Goal: Information Seeking & Learning: Learn about a topic

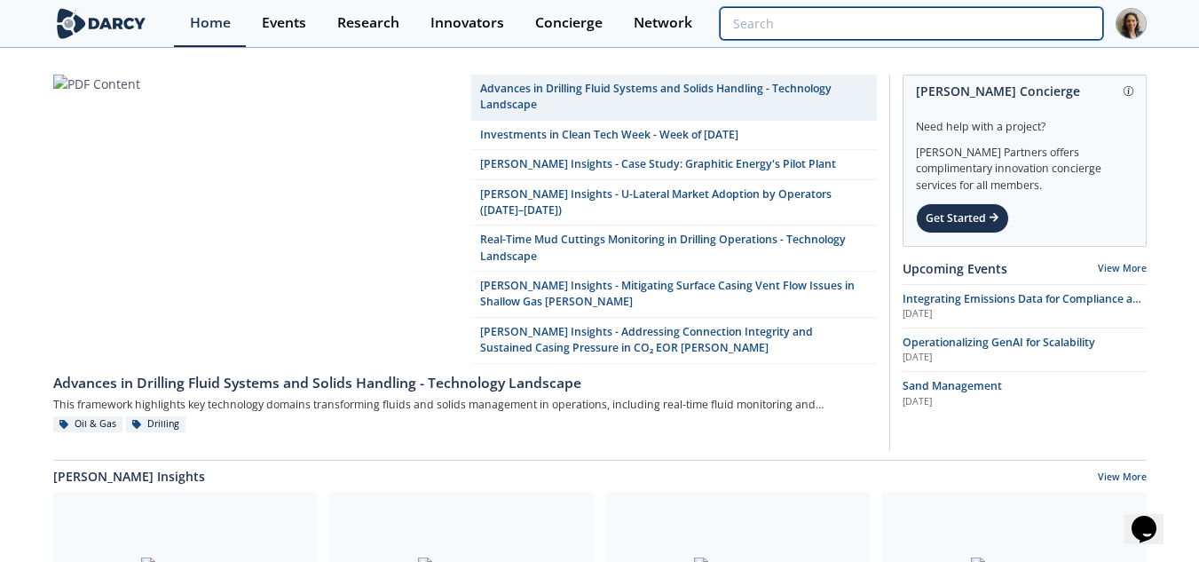
click at [996, 11] on input "search" at bounding box center [911, 23] width 383 height 33
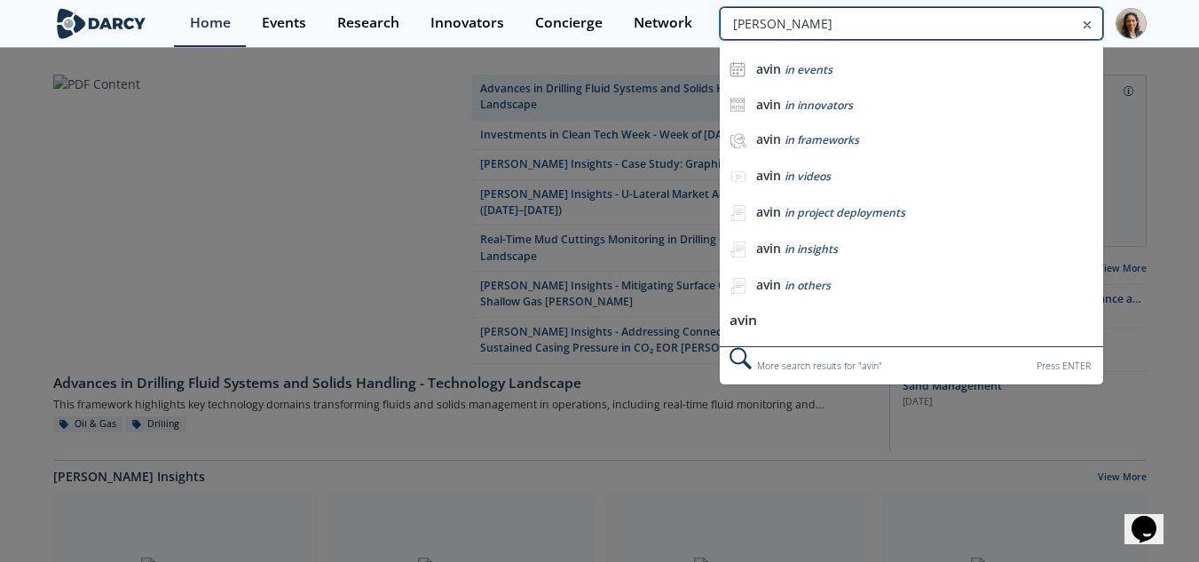
type input "[PERSON_NAME]"
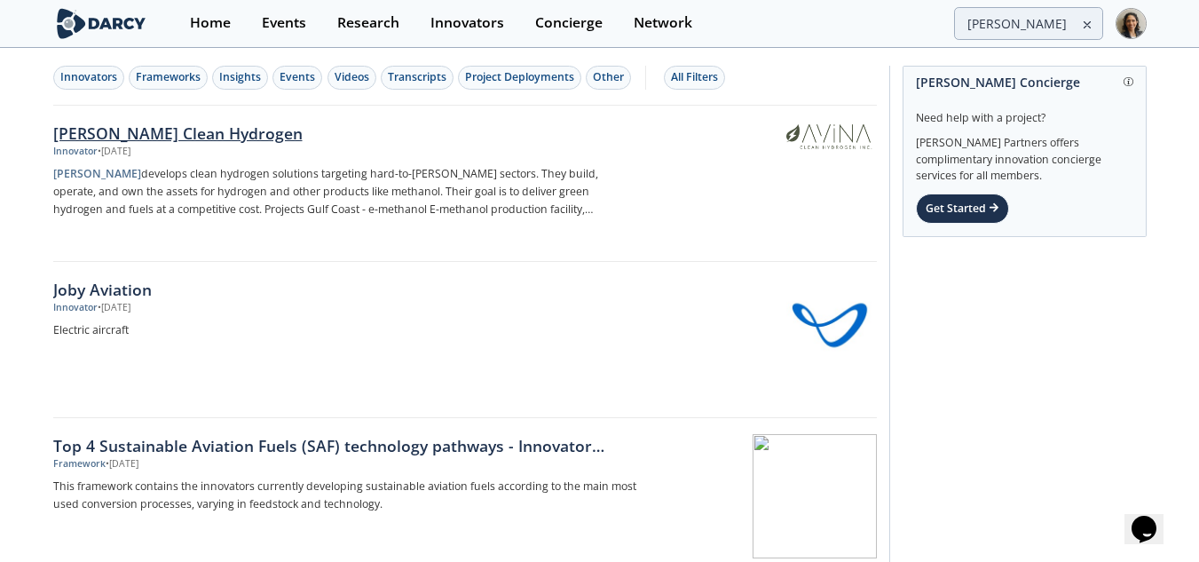
click at [413, 200] on p "[PERSON_NAME] develops clean hydrogen solutions targeting hard-to-[PERSON_NAME]…" at bounding box center [347, 191] width 588 height 53
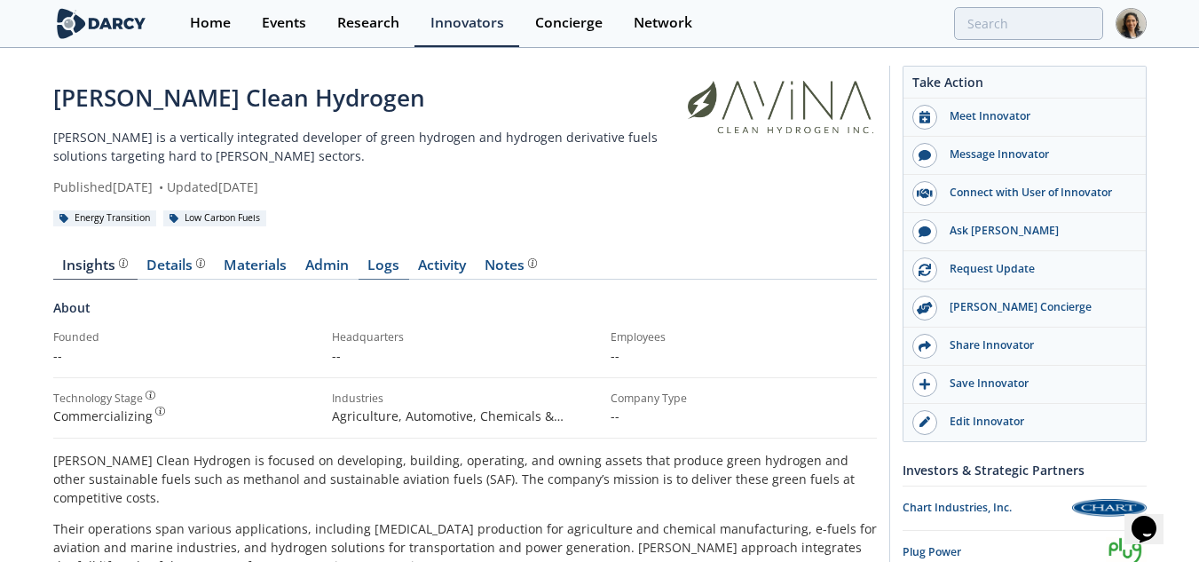
click at [382, 258] on link "Logs" at bounding box center [384, 268] width 51 height 21
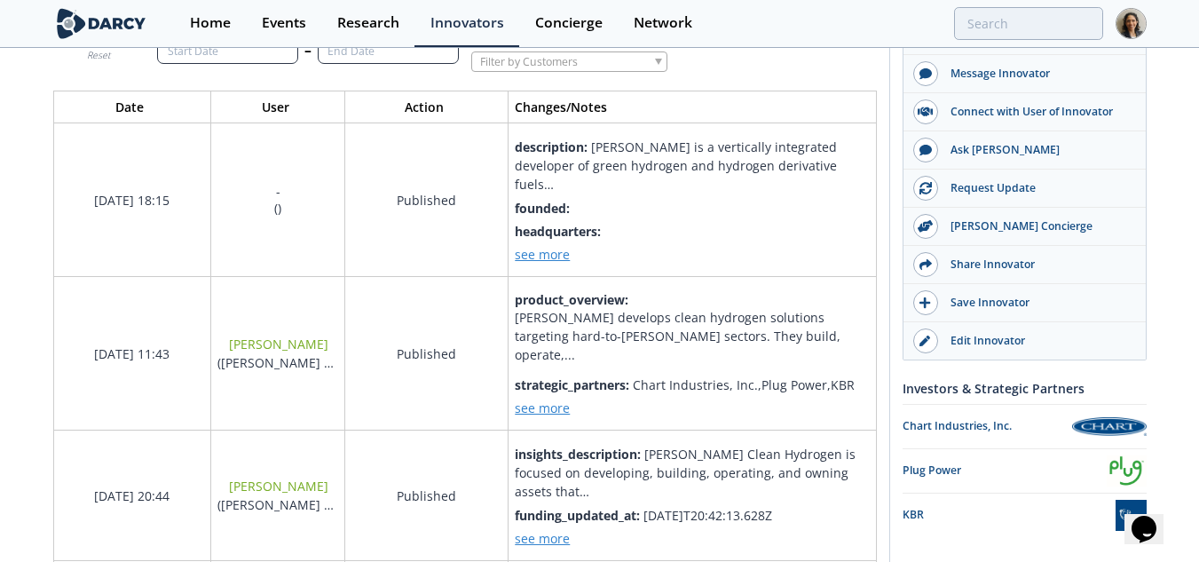
scroll to position [355, 0]
